Goal: Find contact information: Find contact information

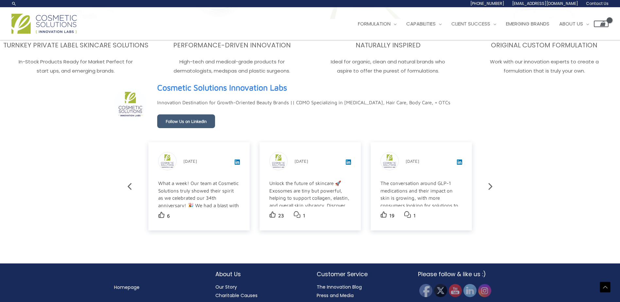
scroll to position [1131, 0]
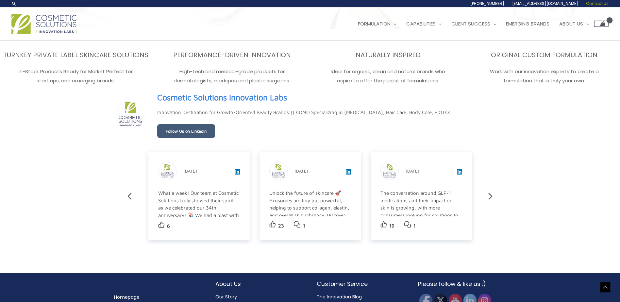
click at [596, 4] on span "Contact Us" at bounding box center [597, 4] width 23 height 6
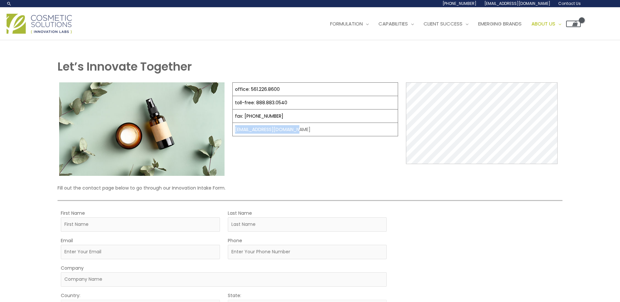
drag, startPoint x: 304, startPoint y: 131, endPoint x: 234, endPoint y: 132, distance: 69.3
click at [234, 132] on td "[EMAIL_ADDRESS][DOMAIN_NAME]" at bounding box center [315, 129] width 165 height 13
copy td "[EMAIL_ADDRESS][DOMAIN_NAME]"
